Goal: Information Seeking & Learning: Find specific fact

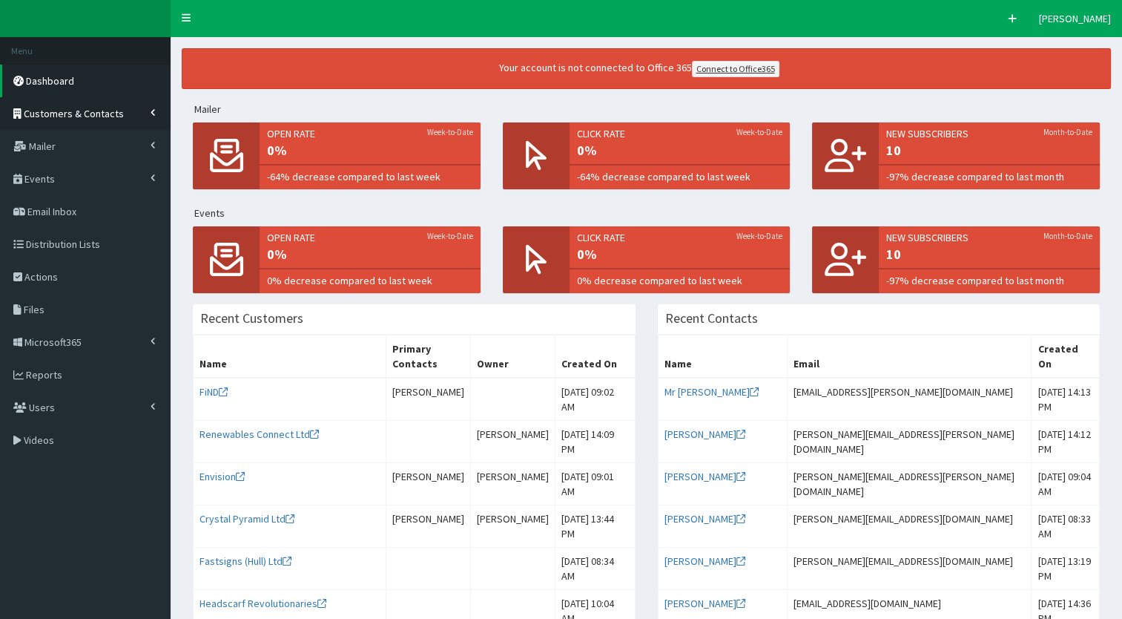
click at [154, 110] on icon at bounding box center [153, 113] width 4 height 6
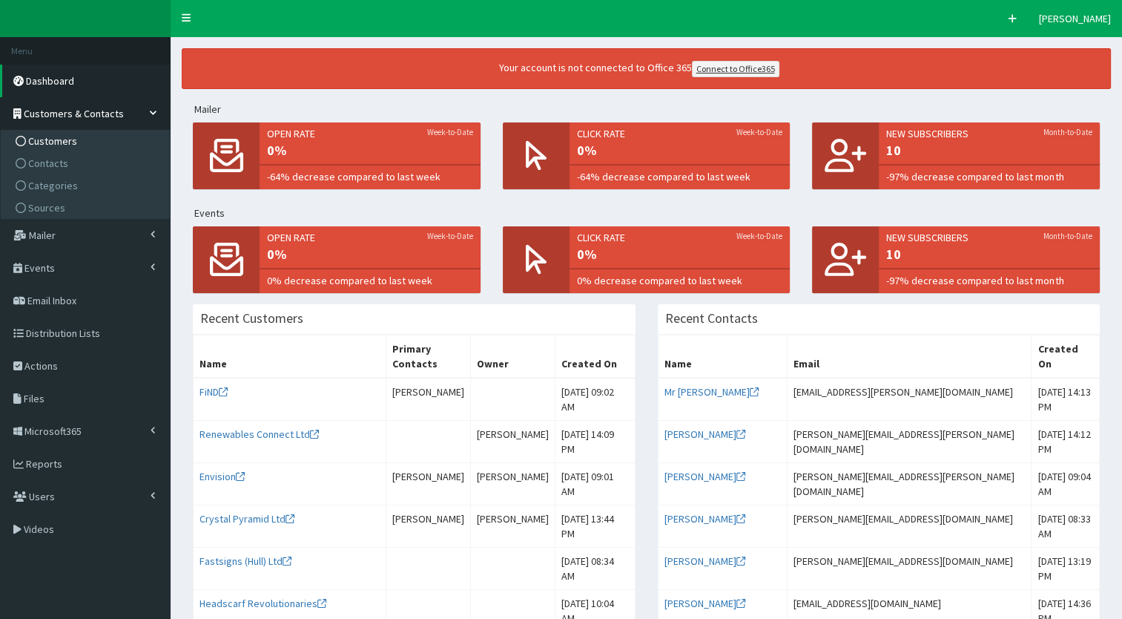
click at [74, 139] on link "Customers" at bounding box center [86, 141] width 165 height 22
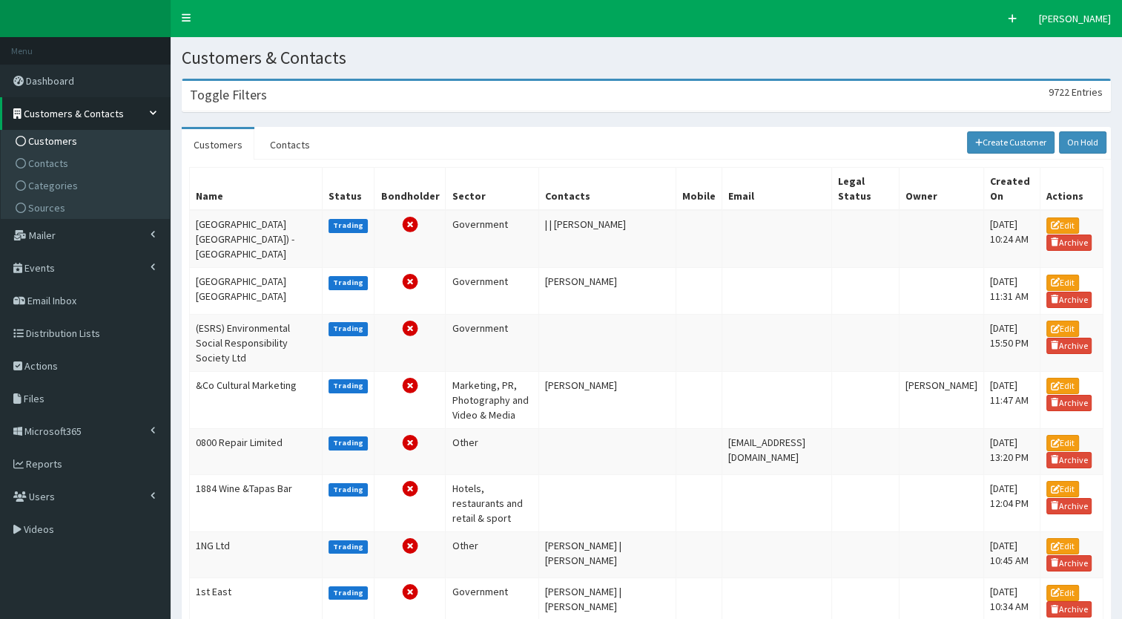
click at [264, 110] on div "Toggle Filters 9722 Entries" at bounding box center [646, 96] width 928 height 30
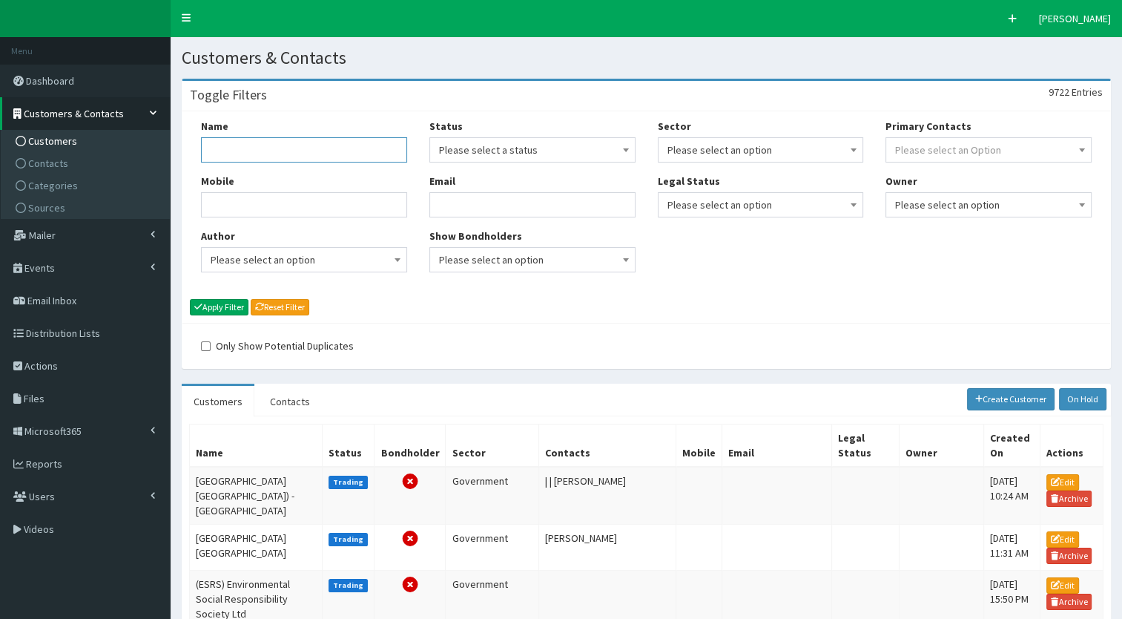
click at [247, 154] on input "Name" at bounding box center [304, 149] width 206 height 25
click at [71, 159] on link "Contacts" at bounding box center [86, 163] width 165 height 22
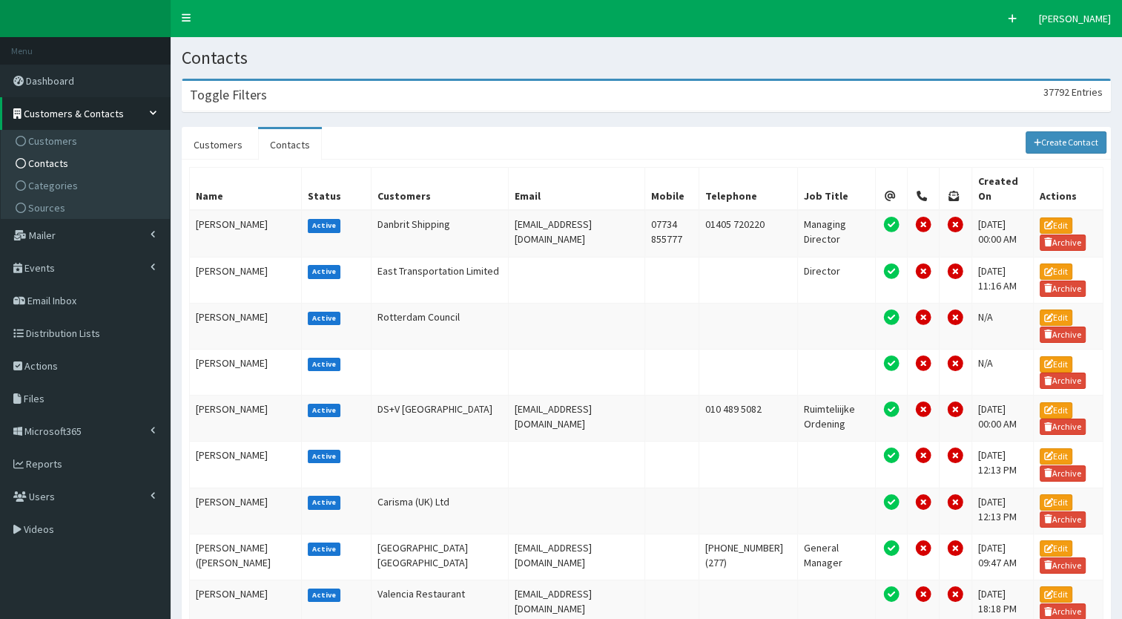
click at [231, 100] on h3 "Toggle Filters" at bounding box center [228, 94] width 77 height 13
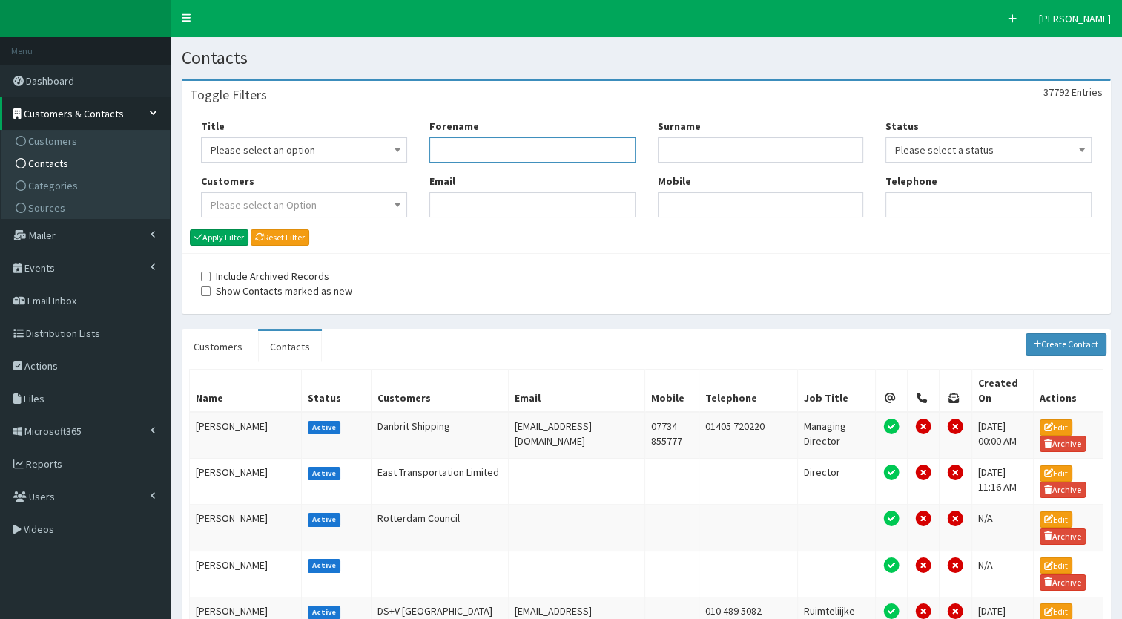
click at [429, 157] on input "Forename" at bounding box center [532, 149] width 206 height 25
type input "pauline"
click at [678, 156] on input "Surname" at bounding box center [761, 149] width 206 height 25
type input "wade"
click at [194, 239] on icon "submit" at bounding box center [198, 236] width 8 height 9
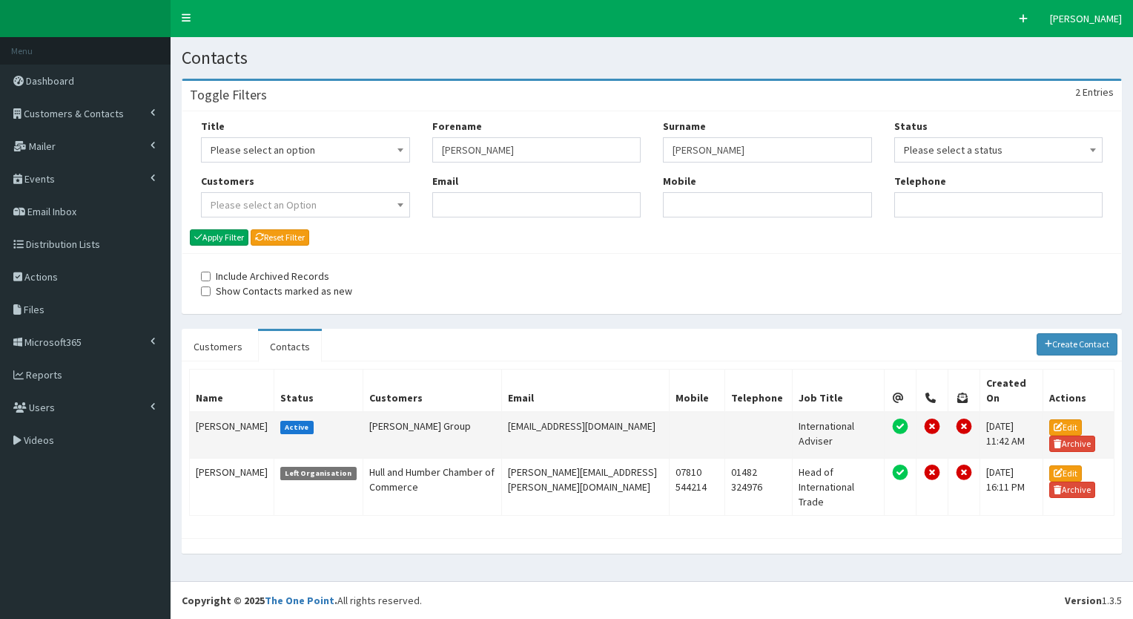
click at [211, 417] on td "Pauline Wade" at bounding box center [232, 435] width 85 height 47
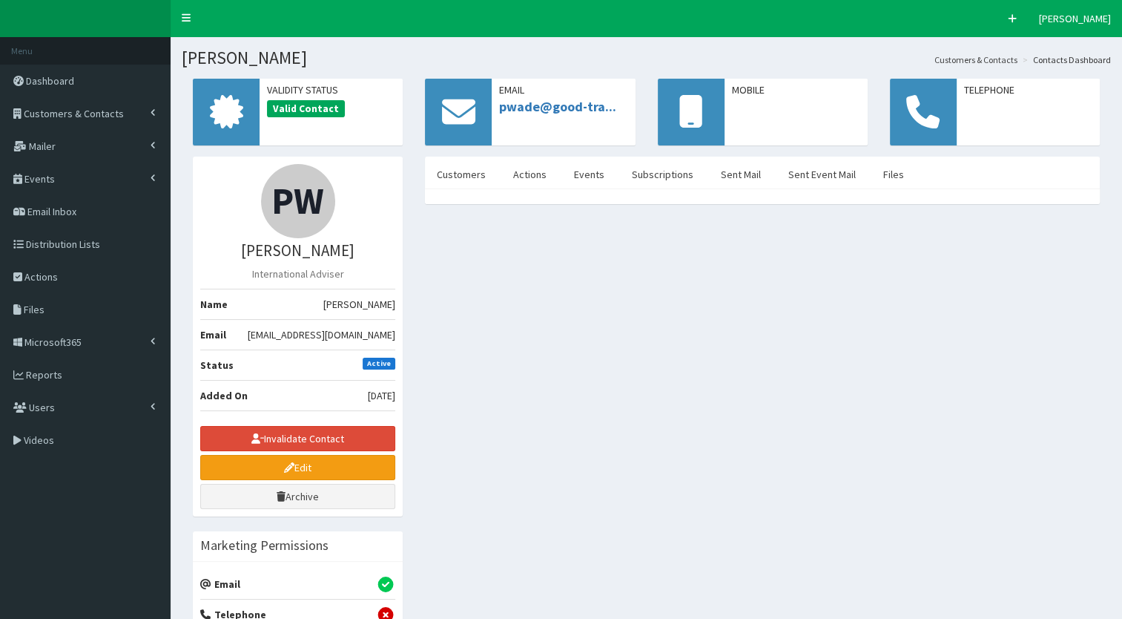
click at [573, 406] on div "PW [PERSON_NAME] International Adviser Name [PERSON_NAME] Email [EMAIL_ADDRESS]…" at bounding box center [646, 565] width 929 height 818
drag, startPoint x: 395, startPoint y: 336, endPoint x: 267, endPoint y: 332, distance: 127.6
click at [267, 332] on li "Email [EMAIL_ADDRESS][DOMAIN_NAME]" at bounding box center [297, 334] width 195 height 31
copy li "pwade@good-travel.co.uk"
click at [351, 301] on span "Ms Pauline Wade" at bounding box center [359, 304] width 72 height 15
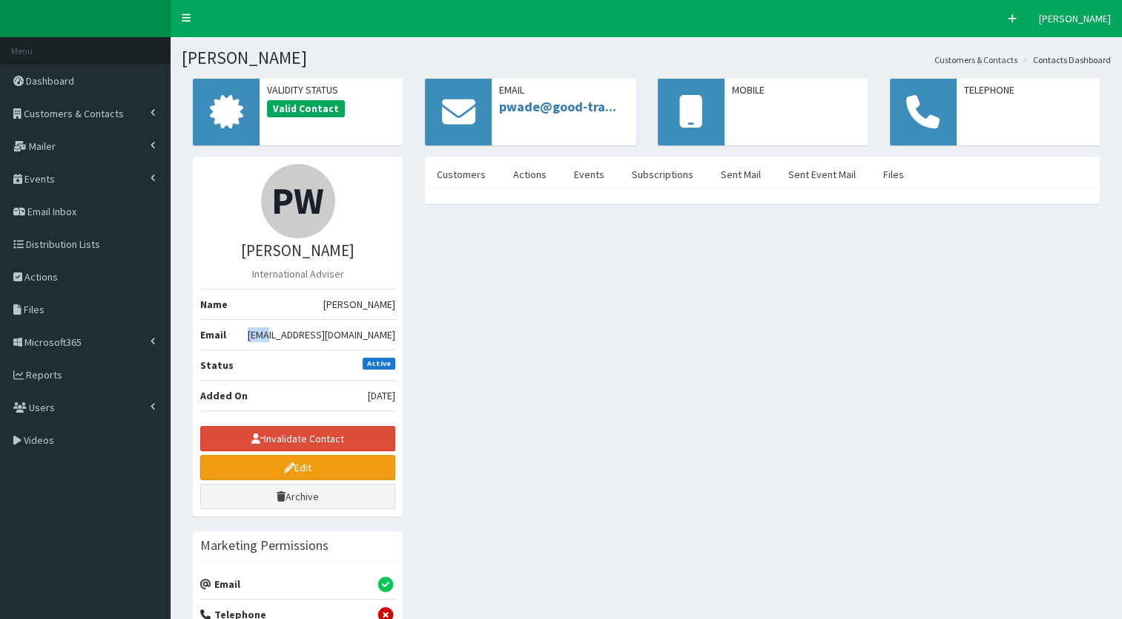
drag, startPoint x: 400, startPoint y: 332, endPoint x: 305, endPoint y: 326, distance: 95.1
click at [305, 326] on div "PW Ms Pauline Wade International Adviser Name Ms Pauline Wade Email pwade@good-…" at bounding box center [298, 336] width 210 height 360
click at [338, 332] on span "pwade@good-travel.co.uk" at bounding box center [322, 334] width 148 height 15
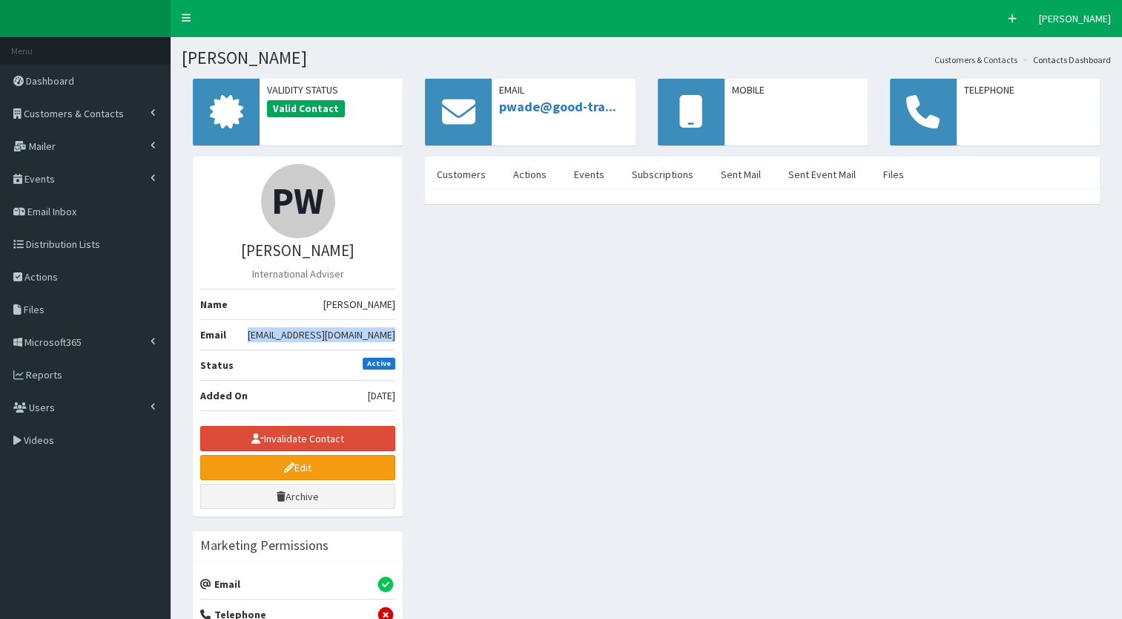
copy ul "pwade@good-travel.co.uk"
click at [96, 110] on span "Customers & Contacts" at bounding box center [74, 113] width 100 height 13
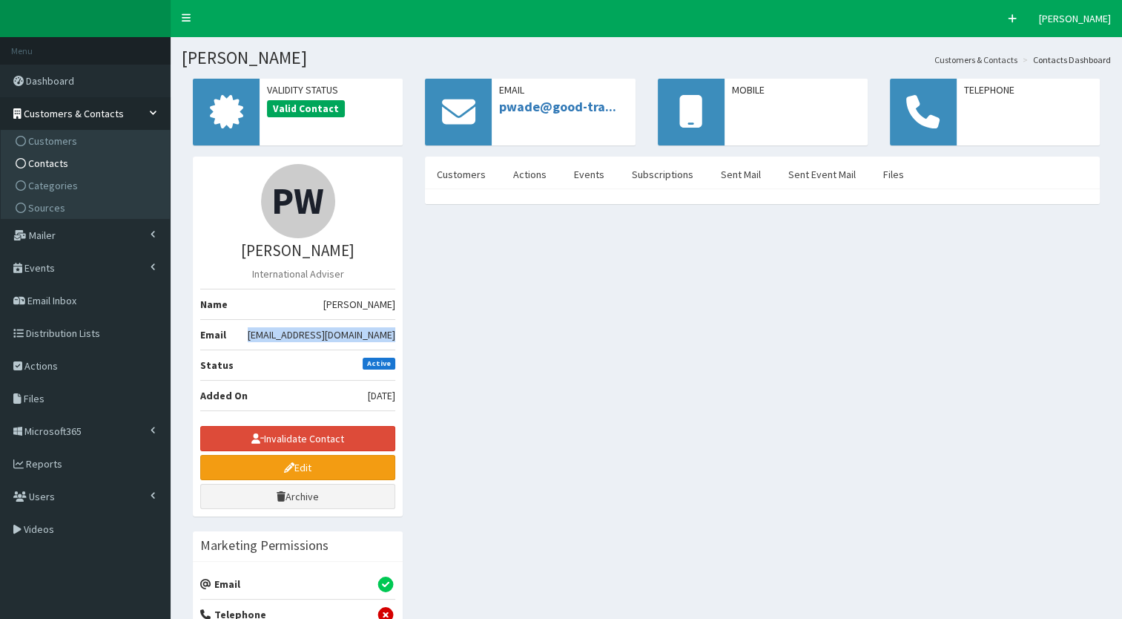
click at [54, 162] on span "Contacts" at bounding box center [48, 162] width 40 height 13
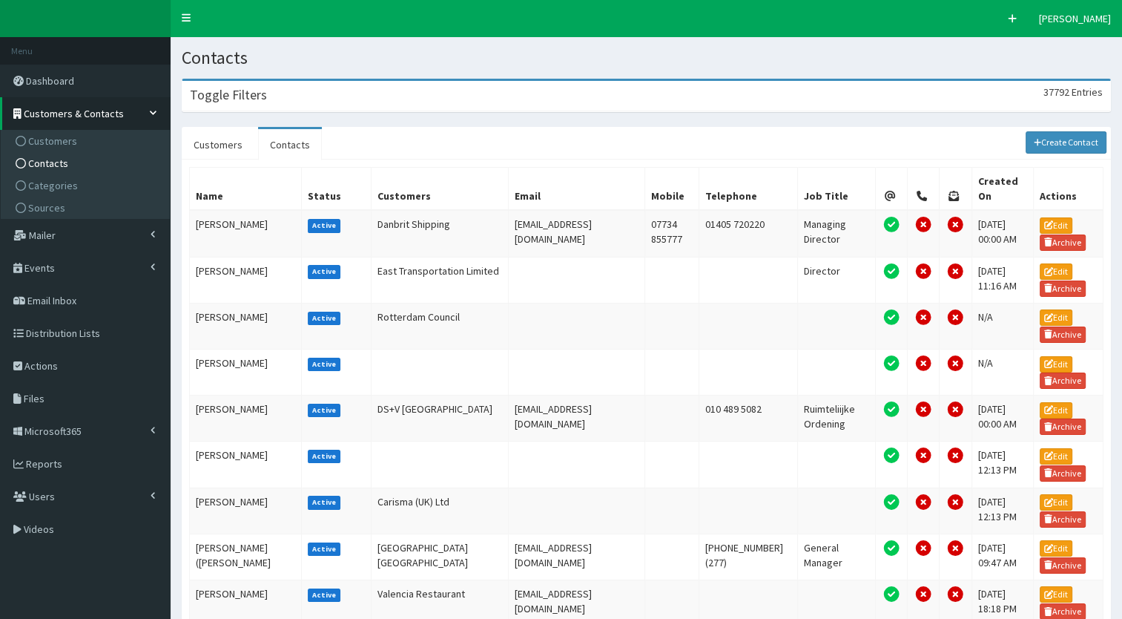
click at [264, 96] on div "Toggle Filters 37792 Entries" at bounding box center [646, 96] width 928 height 30
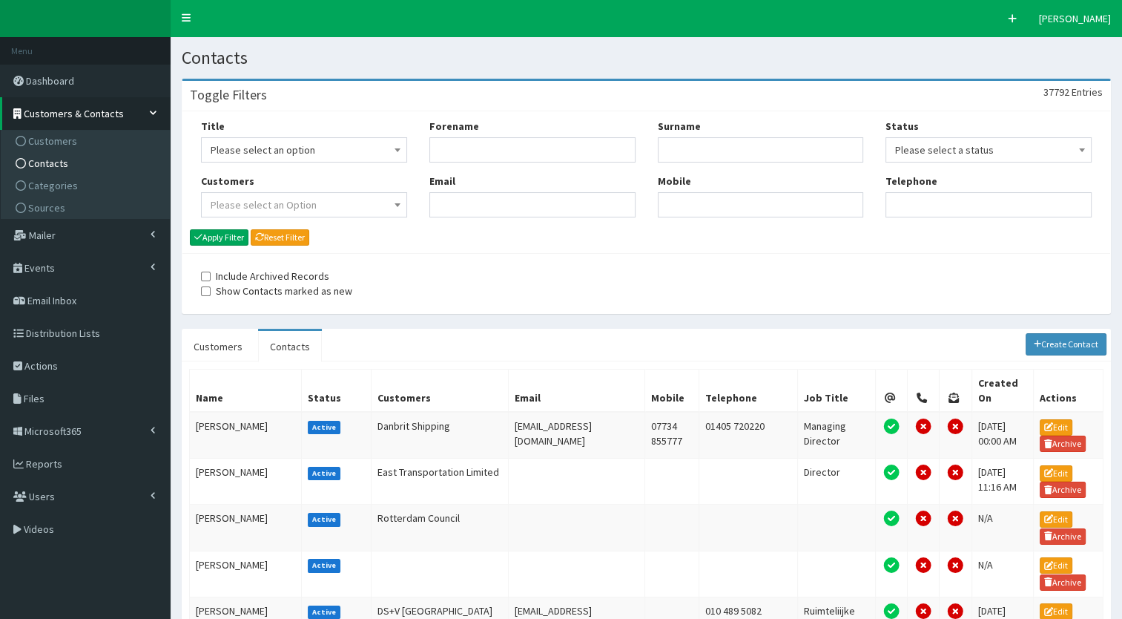
click at [488, 168] on div "Forename Email" at bounding box center [532, 174] width 228 height 110
click at [472, 159] on input "Forename" at bounding box center [532, 149] width 206 height 25
type input "darren"
click at [711, 146] on input "Surname" at bounding box center [761, 149] width 206 height 25
type input "southwell"
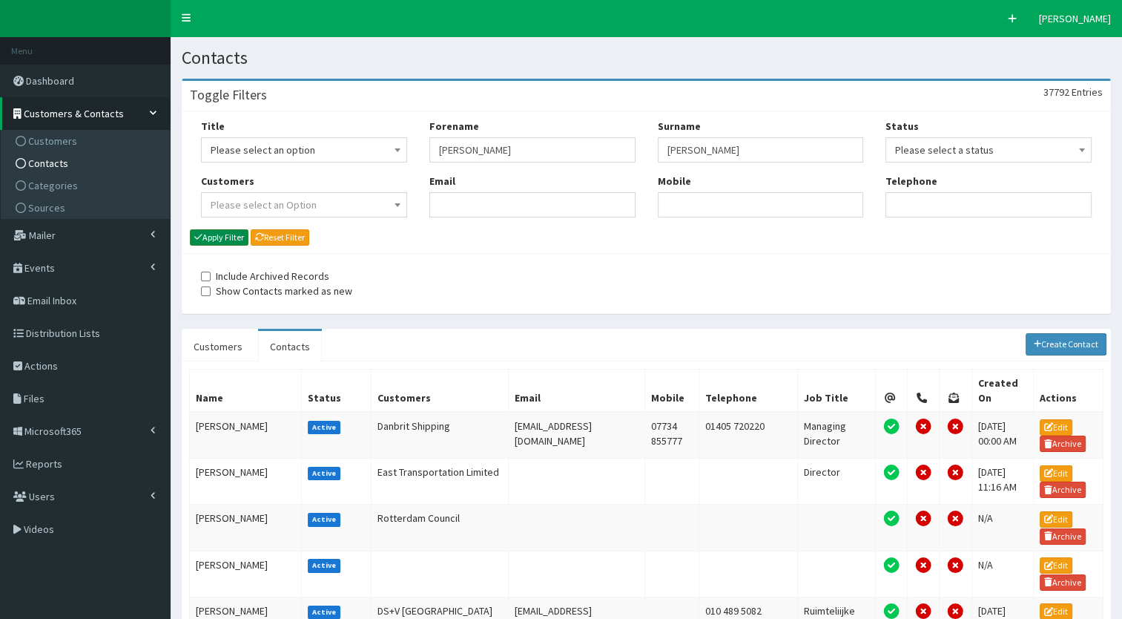
click at [220, 235] on button "Apply Filter" at bounding box center [219, 237] width 59 height 16
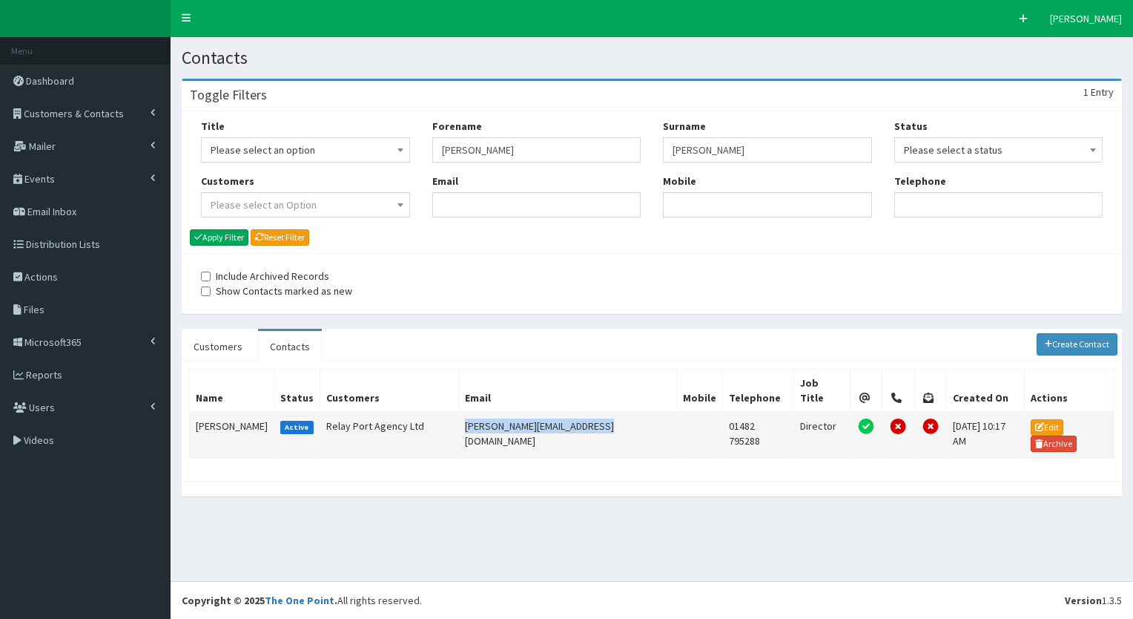
drag, startPoint x: 608, startPoint y: 410, endPoint x: 474, endPoint y: 409, distance: 134.2
click at [474, 412] on td "[PERSON_NAME][EMAIL_ADDRESS][DOMAIN_NAME]" at bounding box center [568, 435] width 218 height 47
copy td "[PERSON_NAME][EMAIL_ADDRESS][DOMAIN_NAME]"
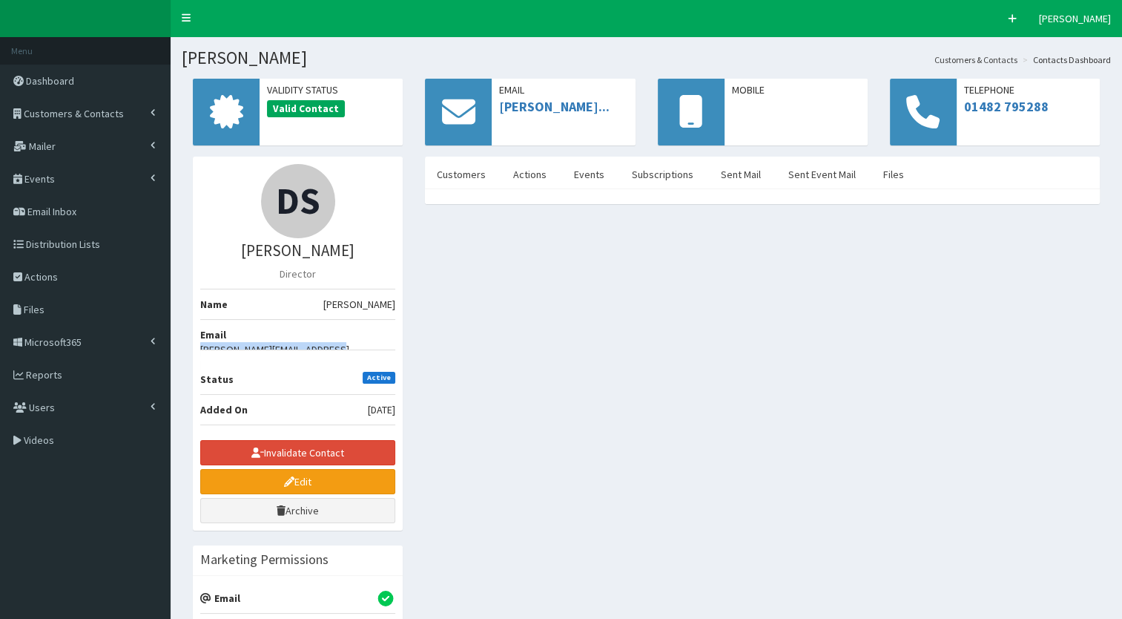
drag, startPoint x: 397, startPoint y: 335, endPoint x: 389, endPoint y: 329, distance: 10.1
click at [389, 329] on div "DS Mr Darren Southwell Director Name Mr Darren Southwell Email Darren@relayport…" at bounding box center [298, 343] width 210 height 374
drag, startPoint x: 389, startPoint y: 329, endPoint x: 254, endPoint y: 245, distance: 158.3
click at [254, 245] on h3 "Mr Darren Southwell" at bounding box center [297, 250] width 195 height 17
copy h3 "Darren Southwell"
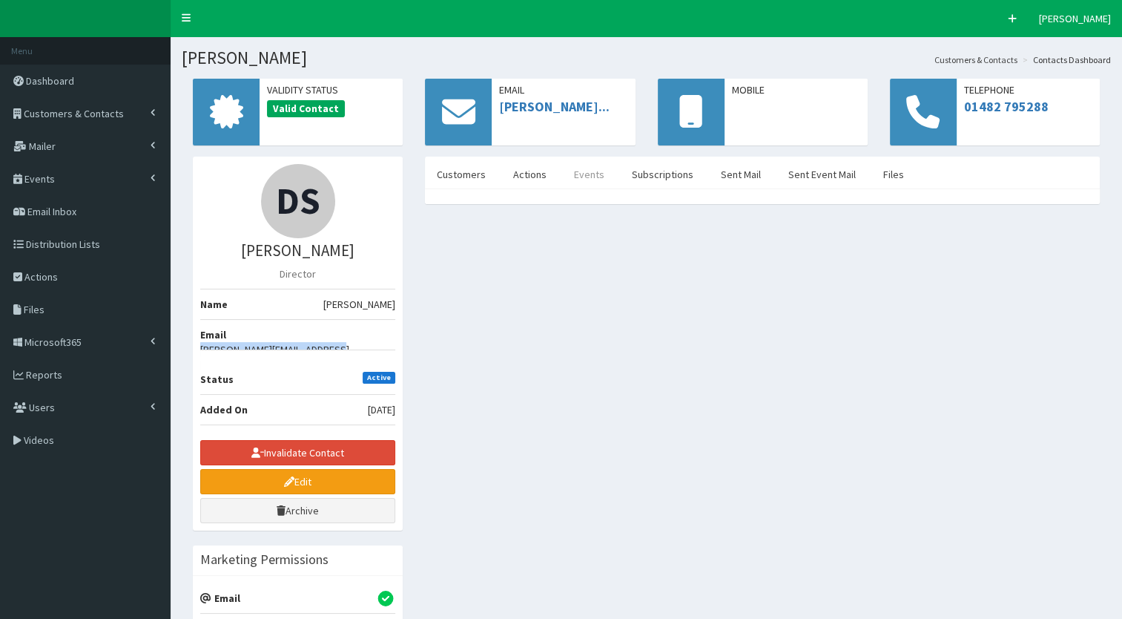
click at [576, 176] on link "Events" at bounding box center [589, 174] width 54 height 31
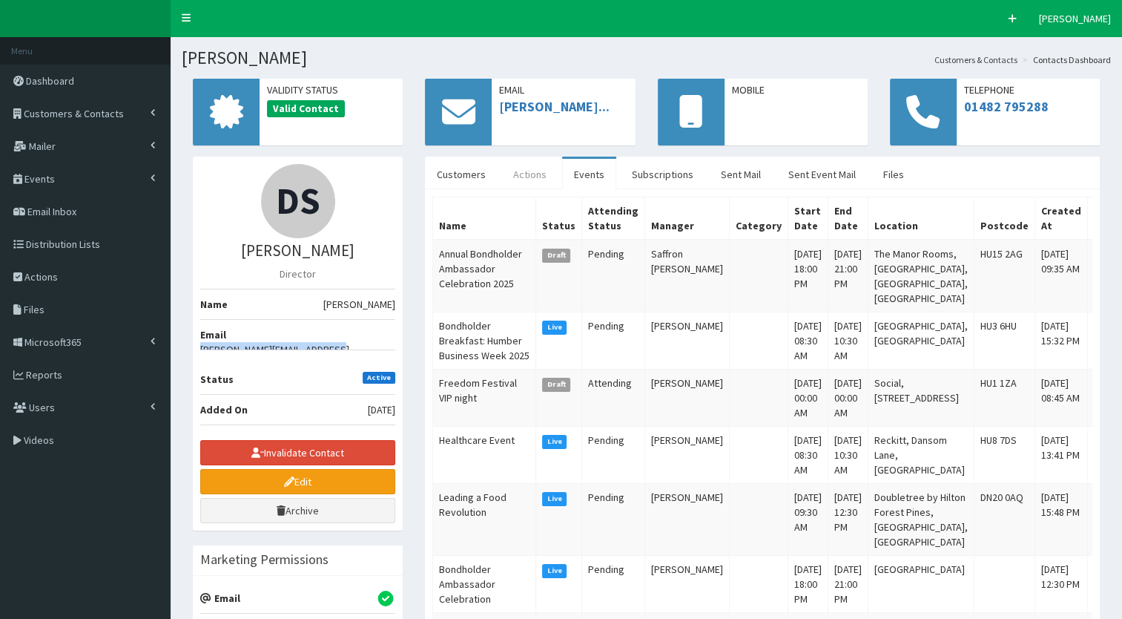
click at [533, 181] on link "Actions" at bounding box center [529, 174] width 57 height 31
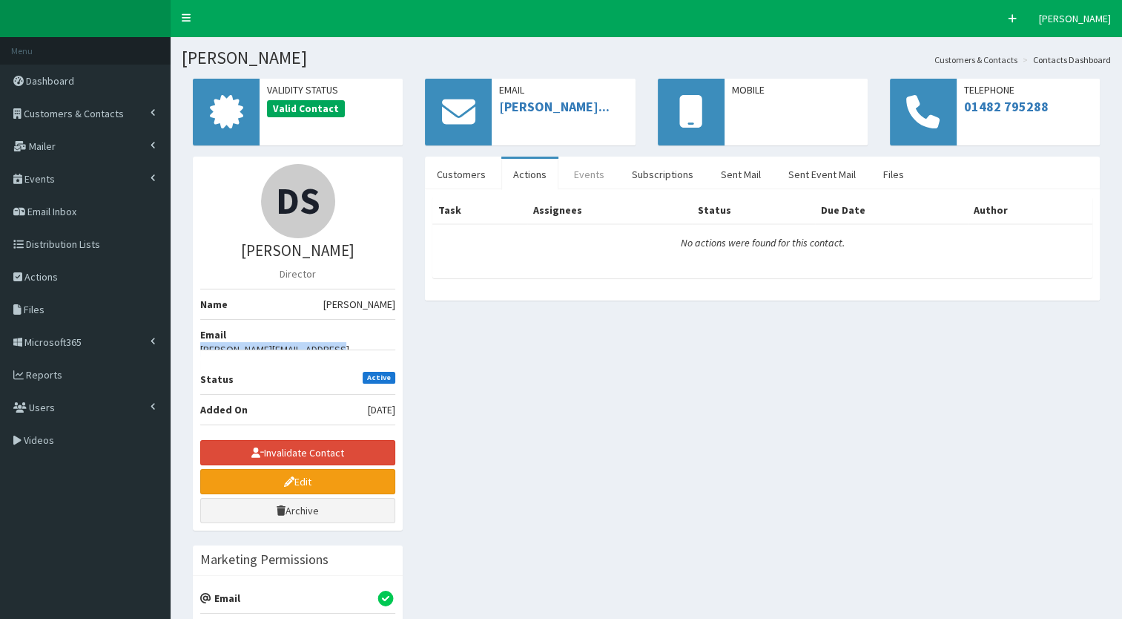
click at [586, 174] on link "Events" at bounding box center [589, 174] width 54 height 31
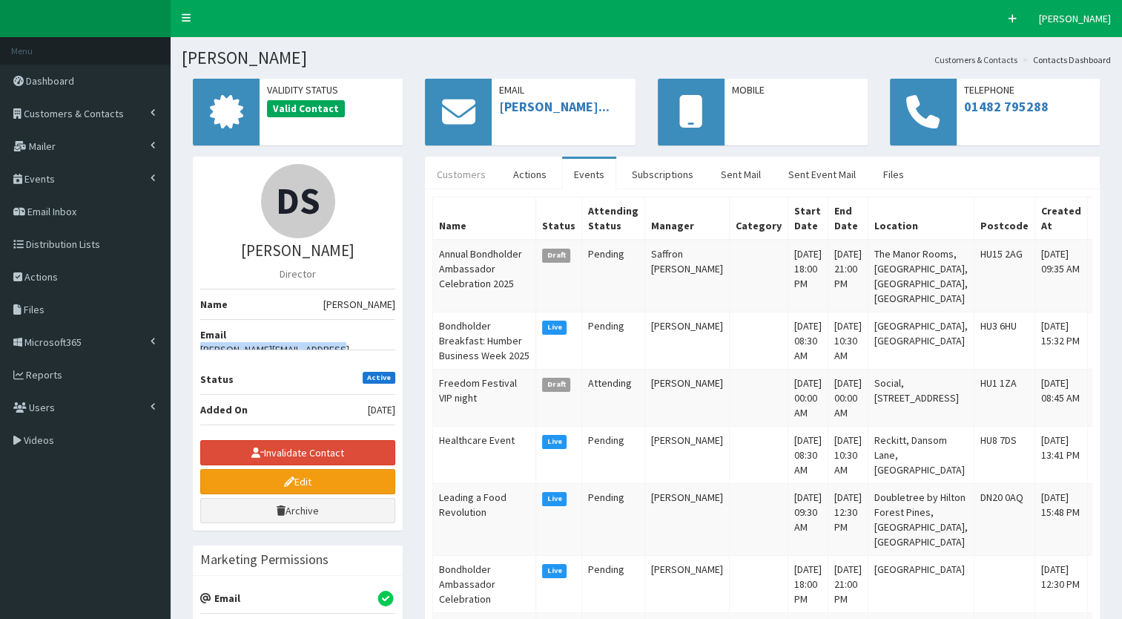
click at [448, 173] on link "Customers" at bounding box center [461, 174] width 73 height 31
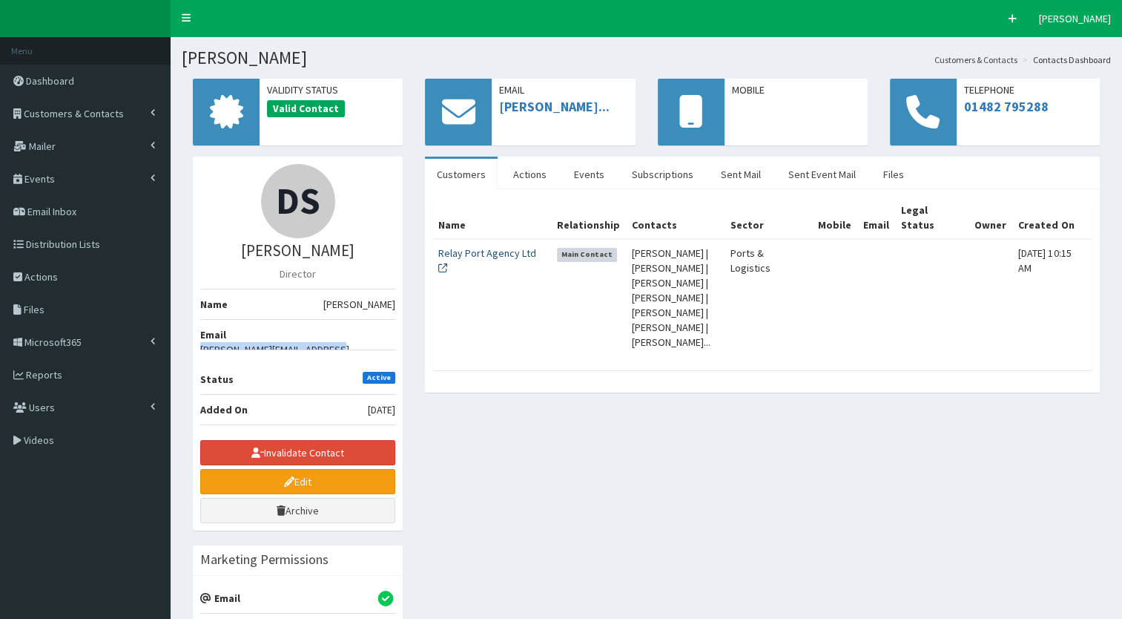
click at [471, 248] on link "Relay Port Agency Ltd" at bounding box center [487, 260] width 98 height 28
click at [339, 342] on span "Darren@relayportagency.co.uk" at bounding box center [297, 357] width 195 height 30
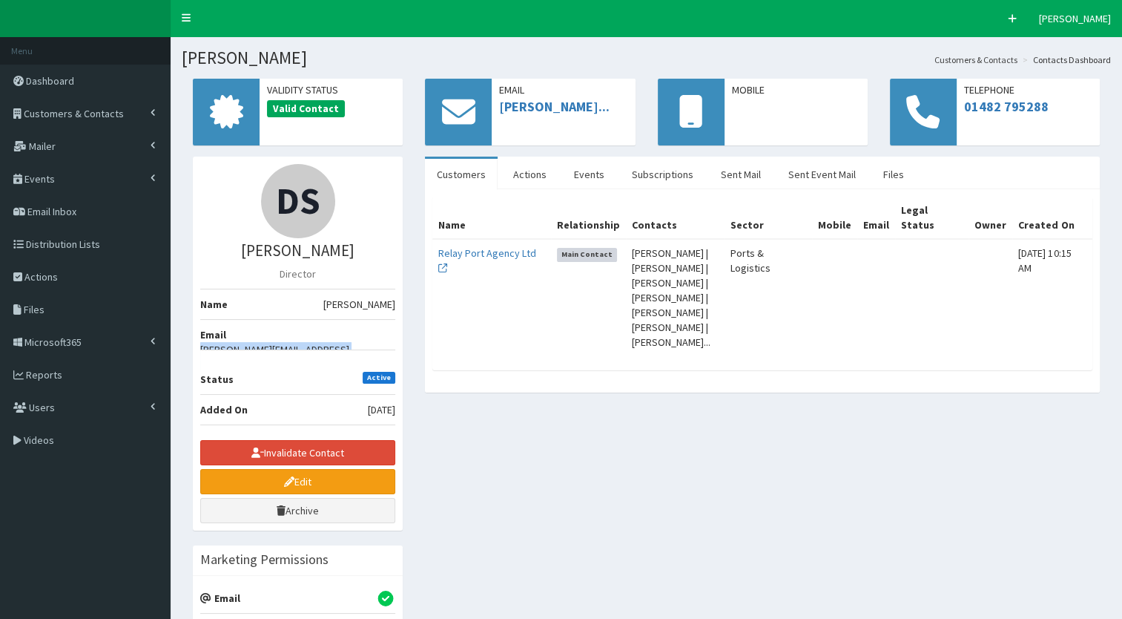
click at [339, 342] on span "Darren@relayportagency.co.uk" at bounding box center [297, 357] width 195 height 30
copy ul "Darren@relayportagency.co.uk"
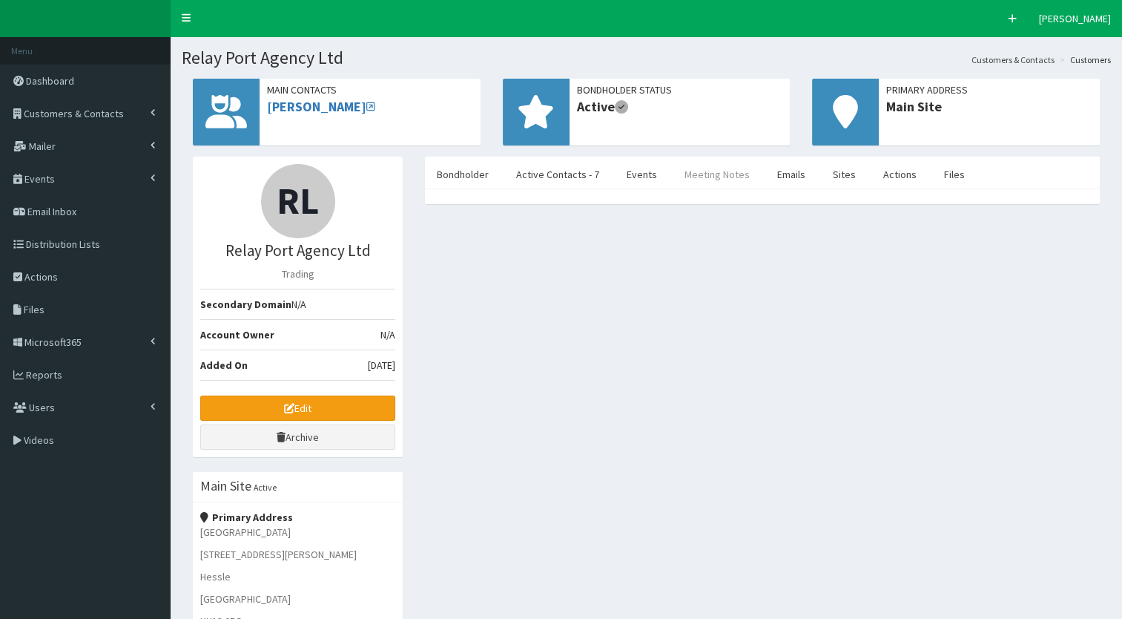
click at [742, 176] on link "Meeting Notes" at bounding box center [717, 174] width 89 height 31
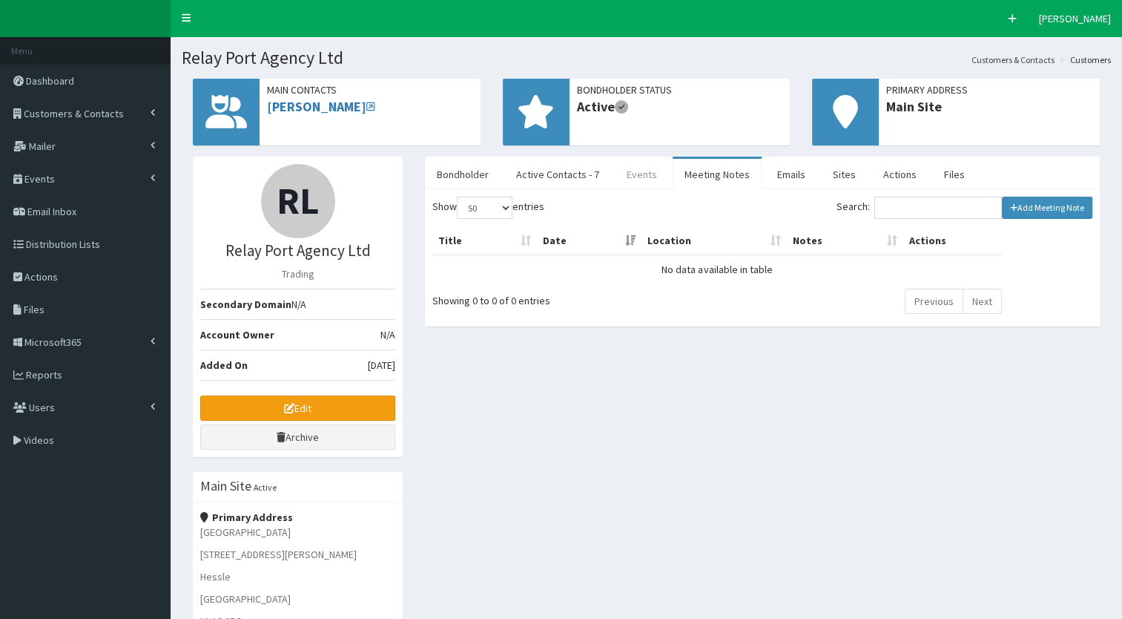
click at [615, 183] on link "Events" at bounding box center [642, 174] width 54 height 31
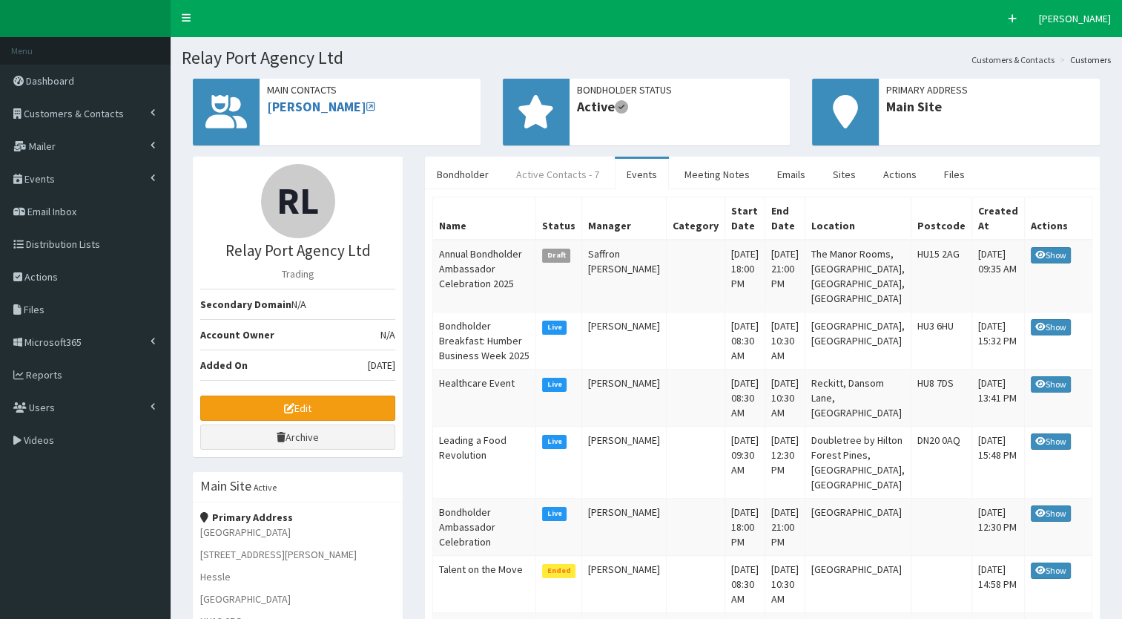
click at [565, 176] on link "Active Contacts - 7" at bounding box center [557, 174] width 107 height 31
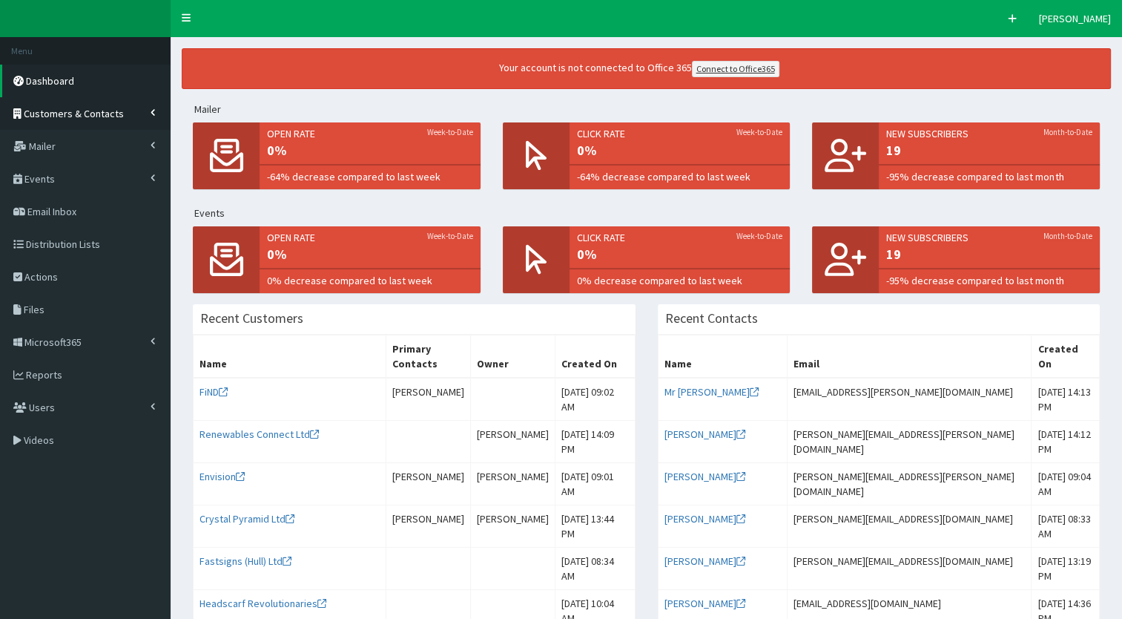
click at [98, 117] on span "Customers & Contacts" at bounding box center [74, 113] width 100 height 13
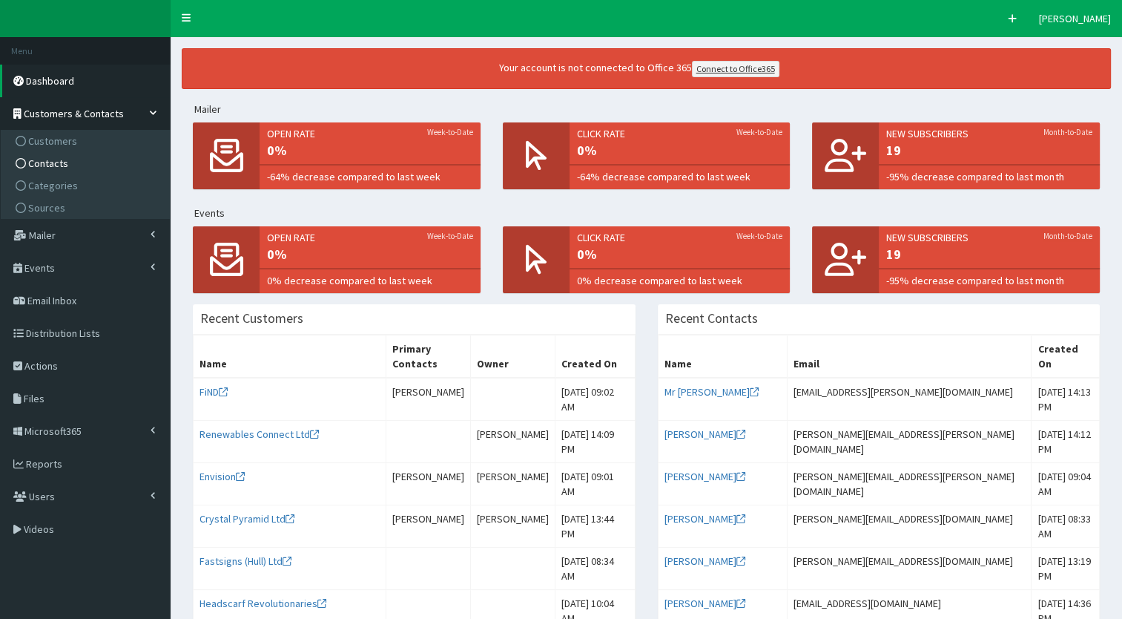
click at [48, 159] on span "Contacts" at bounding box center [48, 162] width 40 height 13
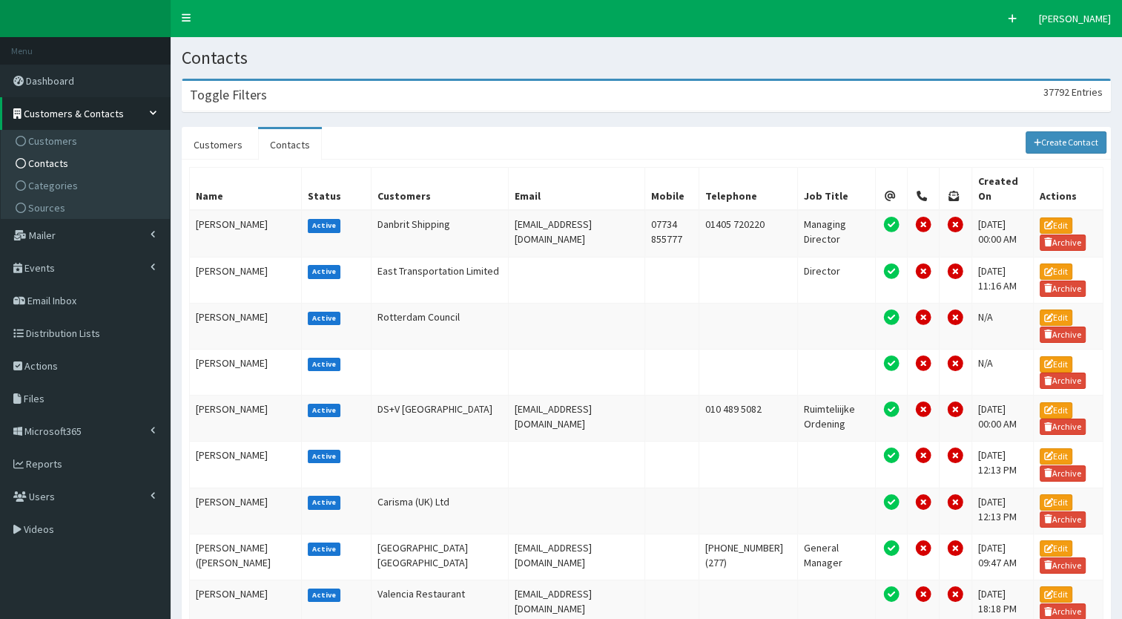
click at [463, 101] on div "Toggle Filters 37792 Entries" at bounding box center [646, 96] width 928 height 30
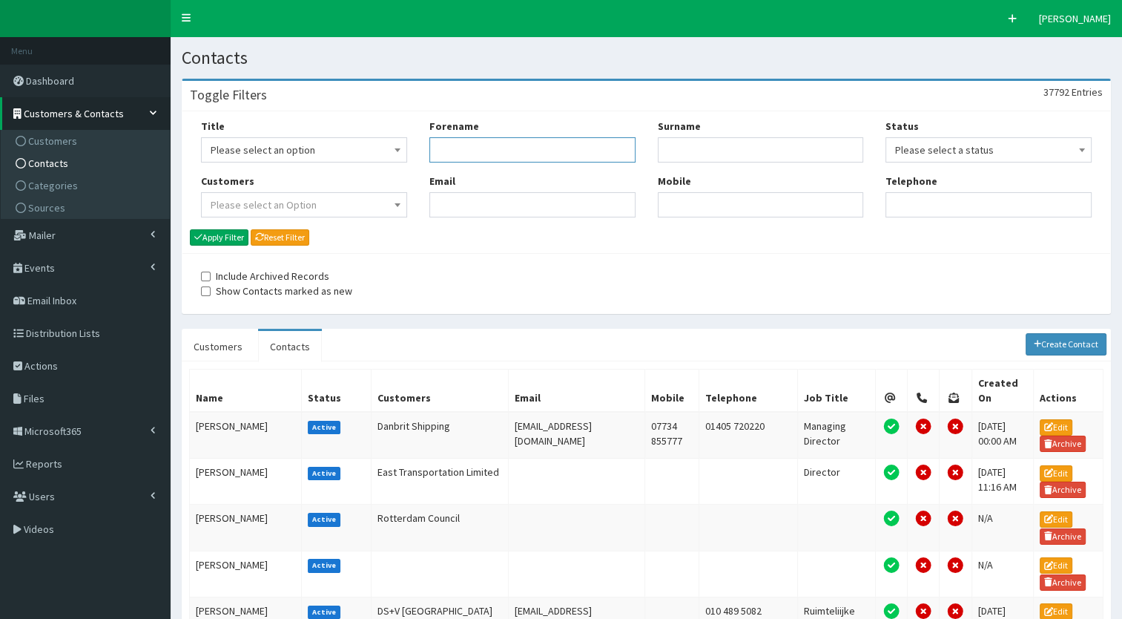
click at [488, 140] on input "Forename" at bounding box center [532, 149] width 206 height 25
type input "h"
click at [688, 156] on input "Surname" at bounding box center [761, 149] width 206 height 25
type input "[PERSON_NAME]"
click at [539, 151] on input "Forename" at bounding box center [532, 149] width 206 height 25
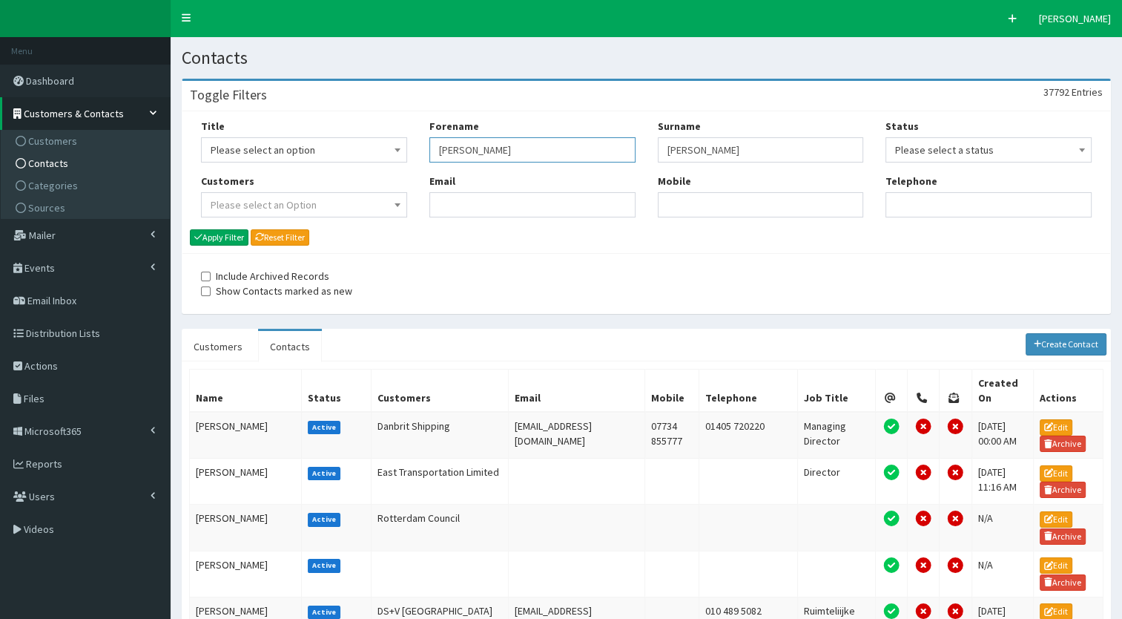
type input "[PERSON_NAME]"
click at [355, 229] on div "Title Please select an option Mr Mrs Ms Miss Dr MP QC MBE MEP CBE Cllr Professo…" at bounding box center [646, 182] width 928 height 142
click at [233, 233] on button "Apply Filter" at bounding box center [219, 237] width 59 height 16
